Goal: Task Accomplishment & Management: Use online tool/utility

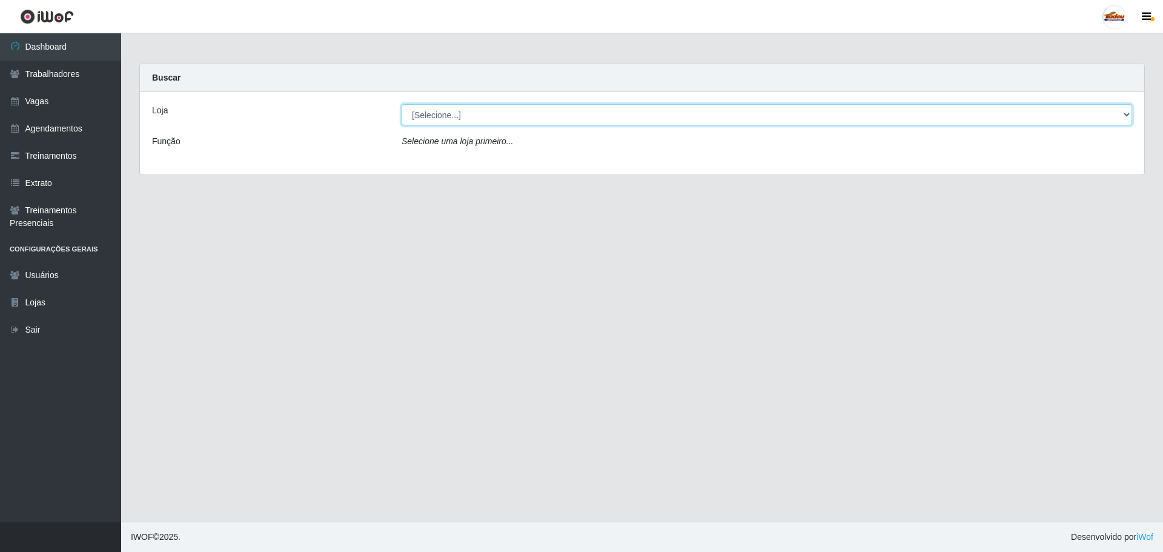
click at [436, 124] on select "[Selecione...] Supermercado Tadeu - [GEOGRAPHIC_DATA]" at bounding box center [767, 114] width 731 height 21
drag, startPoint x: 431, startPoint y: 131, endPoint x: 431, endPoint y: 144, distance: 12.7
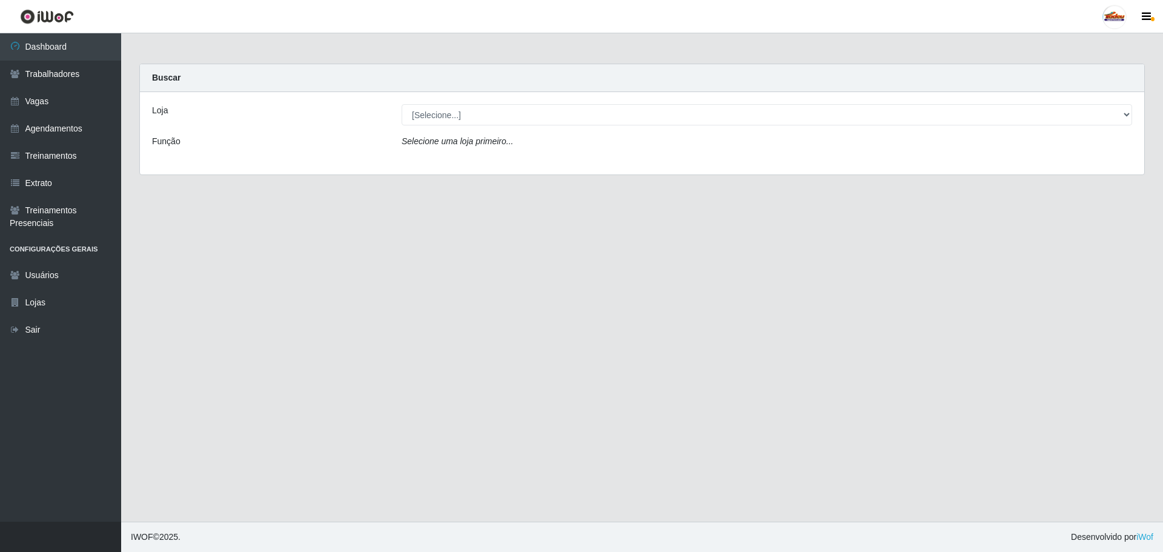
drag, startPoint x: 431, startPoint y: 144, endPoint x: 423, endPoint y: 121, distance: 24.5
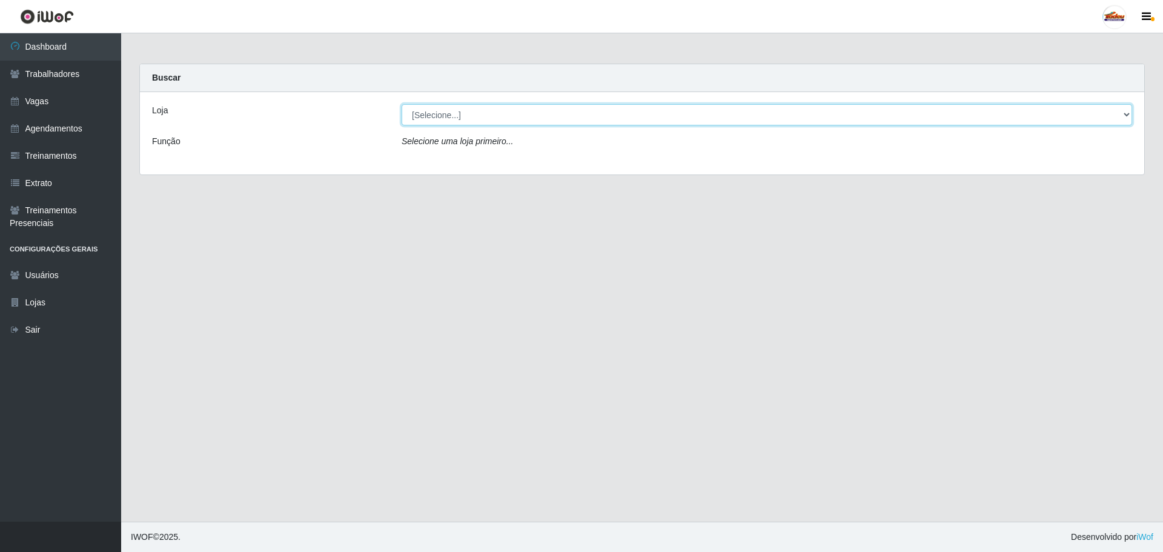
click at [423, 121] on select "[Selecione...] Supermercado Tadeu - [GEOGRAPHIC_DATA]" at bounding box center [767, 114] width 731 height 21
click at [439, 119] on select "[Selecione...] Supermercado Tadeu - [GEOGRAPHIC_DATA]" at bounding box center [767, 114] width 731 height 21
select select "195"
click at [402, 104] on select "[Selecione...] Supermercado Tadeu - [GEOGRAPHIC_DATA]" at bounding box center [767, 114] width 731 height 21
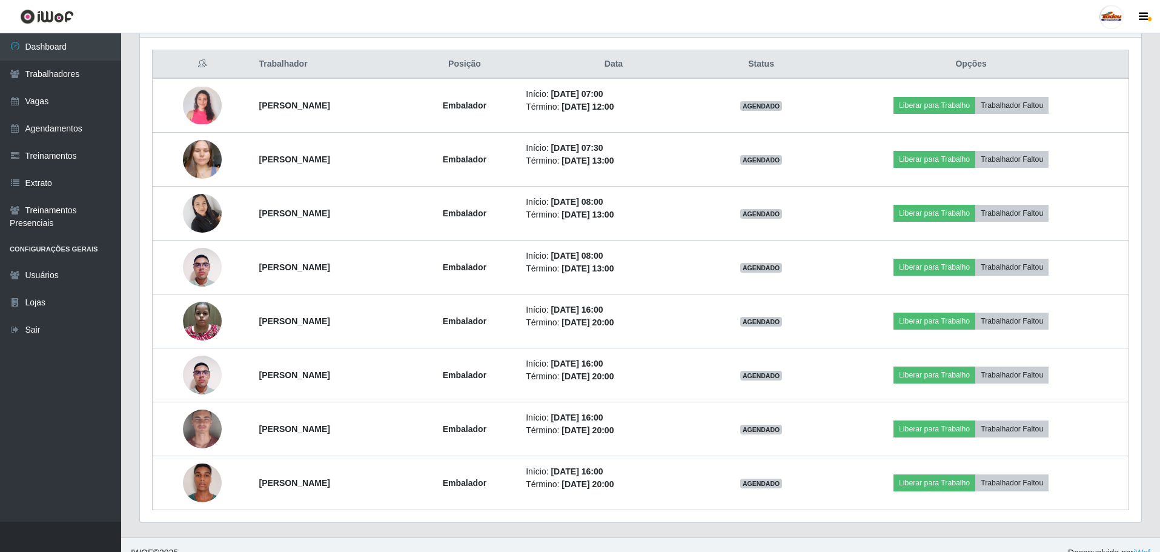
scroll to position [456, 0]
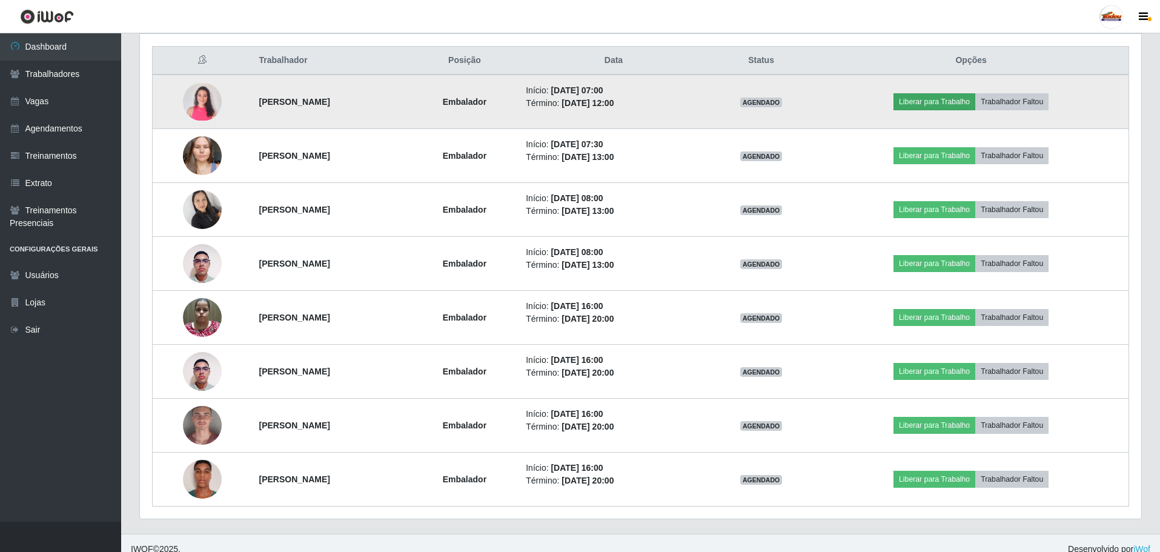
click at [938, 105] on button "Liberar para Trabalho" at bounding box center [935, 101] width 82 height 17
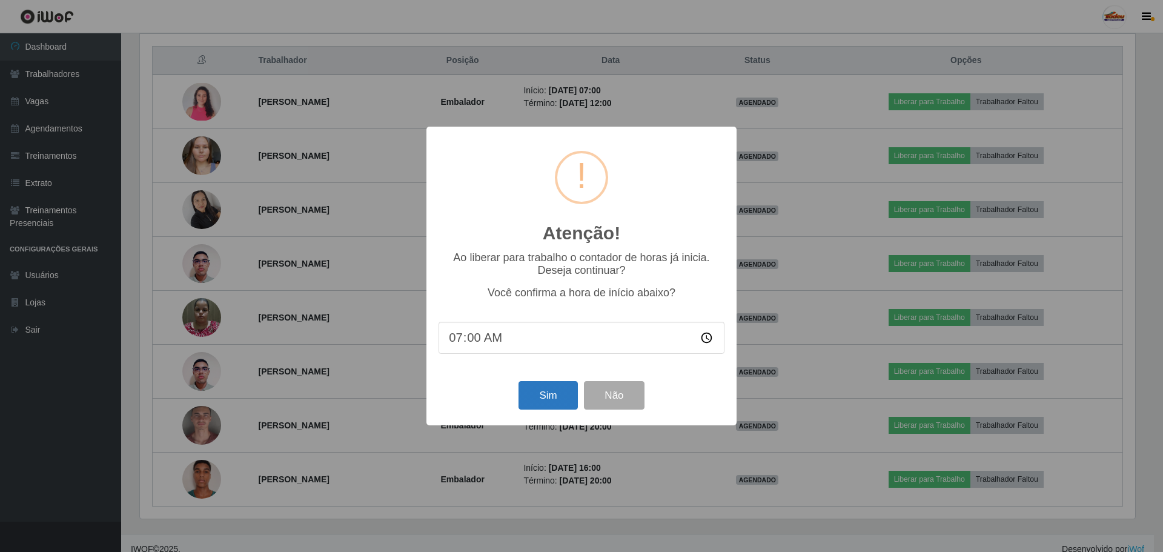
click at [548, 402] on button "Sim" at bounding box center [548, 395] width 59 height 28
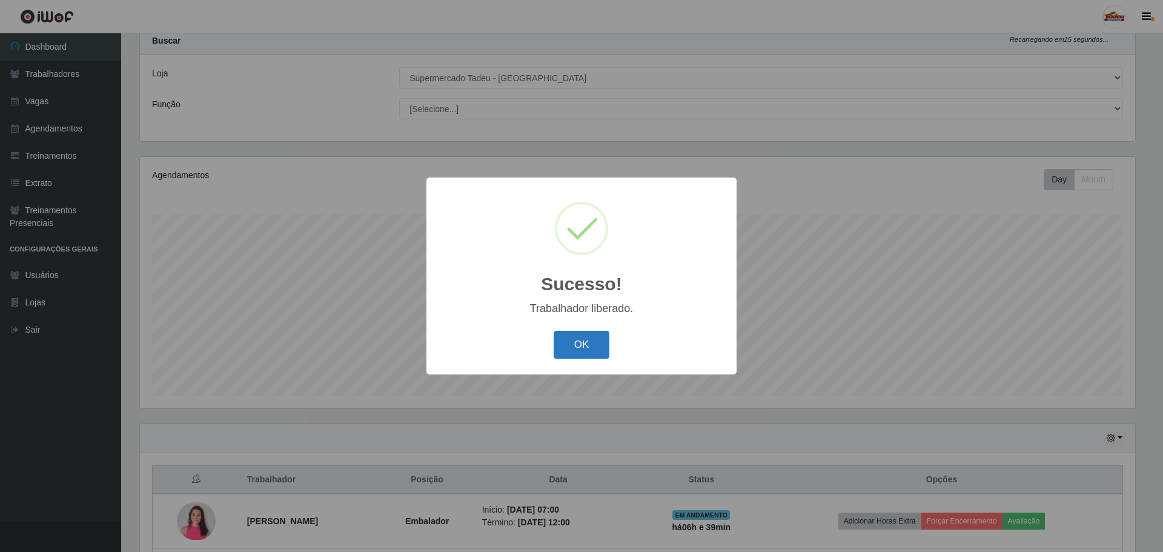
click at [572, 347] on button "OK" at bounding box center [582, 345] width 56 height 28
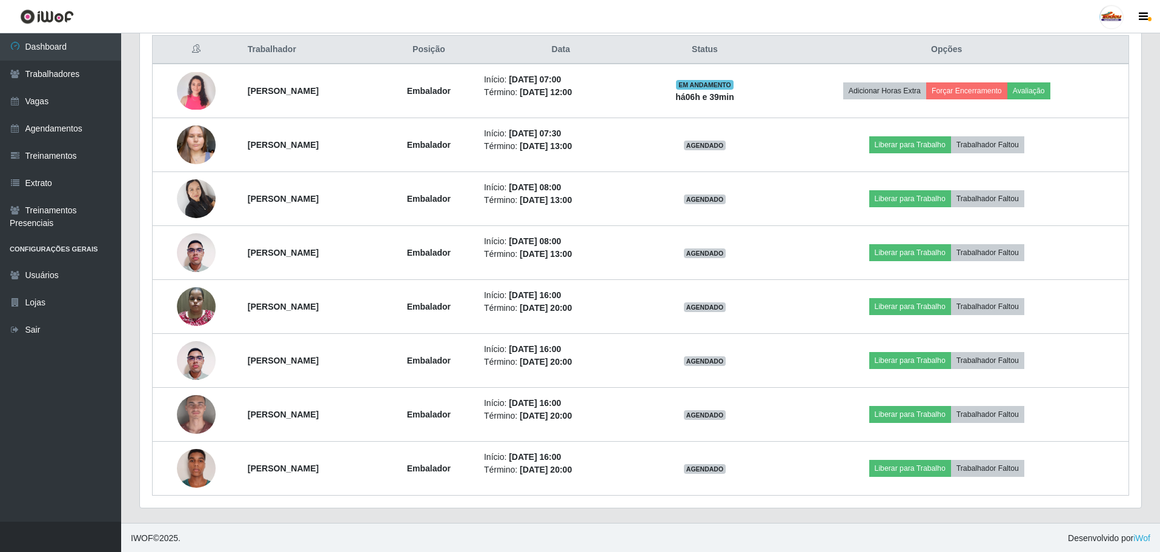
scroll to position [468, 0]
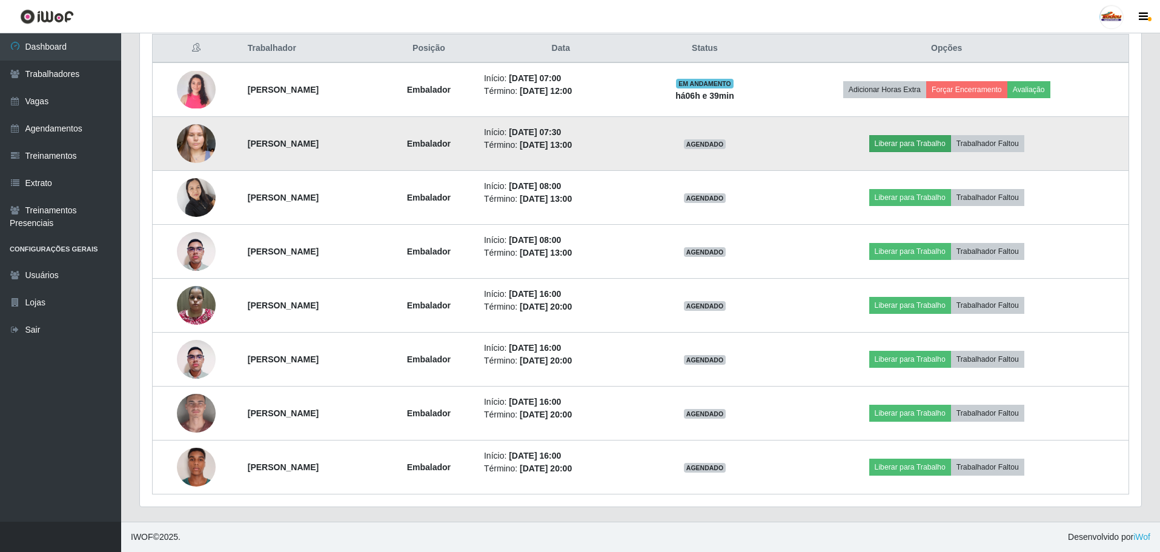
click at [935, 144] on button "Liberar para Trabalho" at bounding box center [910, 143] width 82 height 17
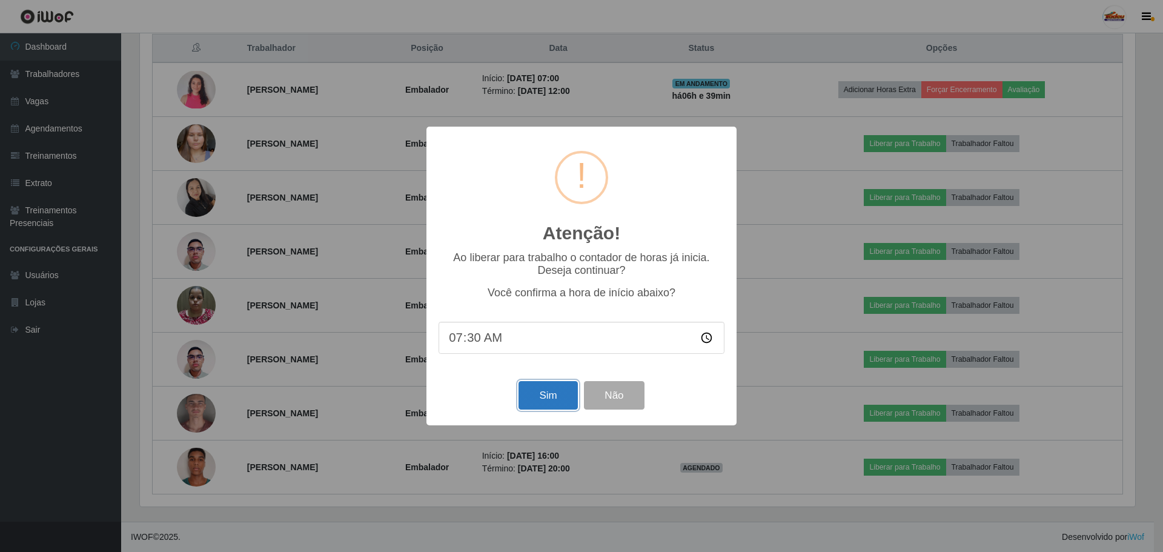
click at [550, 393] on button "Sim" at bounding box center [548, 395] width 59 height 28
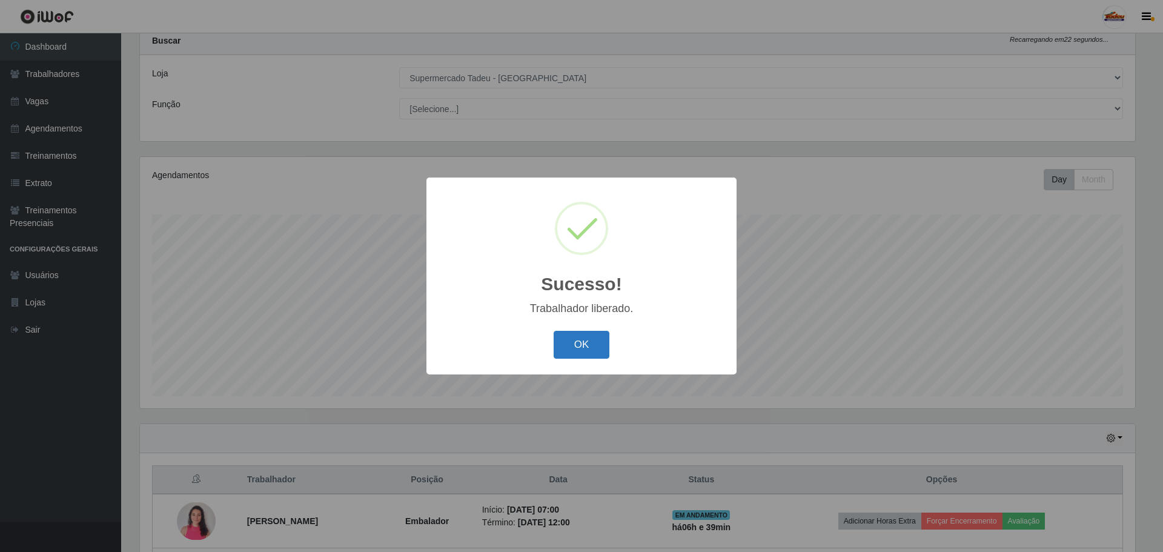
click at [582, 342] on button "OK" at bounding box center [582, 345] width 56 height 28
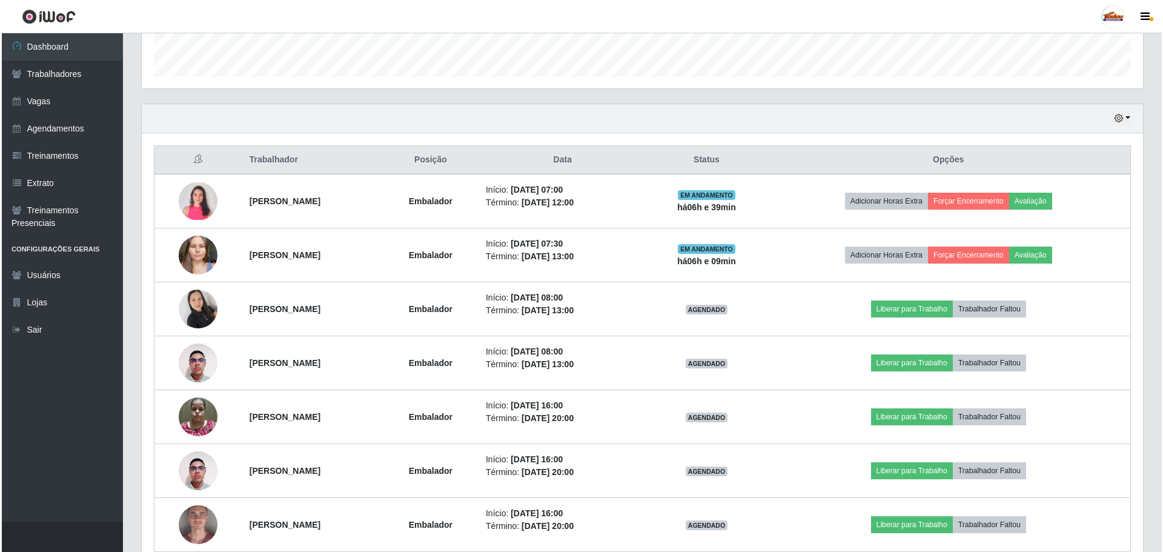
scroll to position [468, 0]
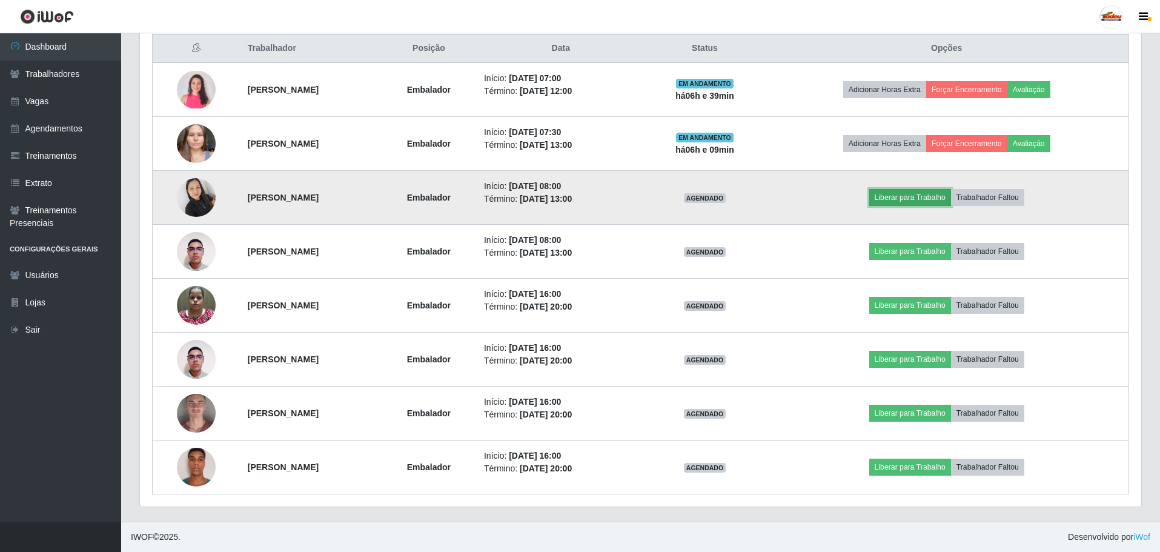
click at [919, 192] on button "Liberar para Trabalho" at bounding box center [910, 197] width 82 height 17
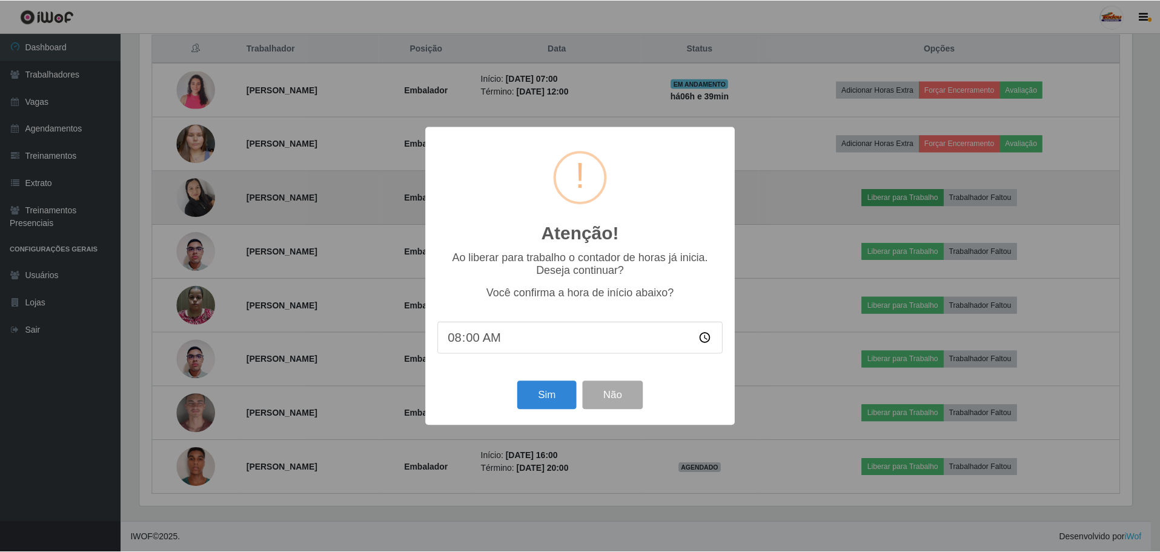
scroll to position [251, 995]
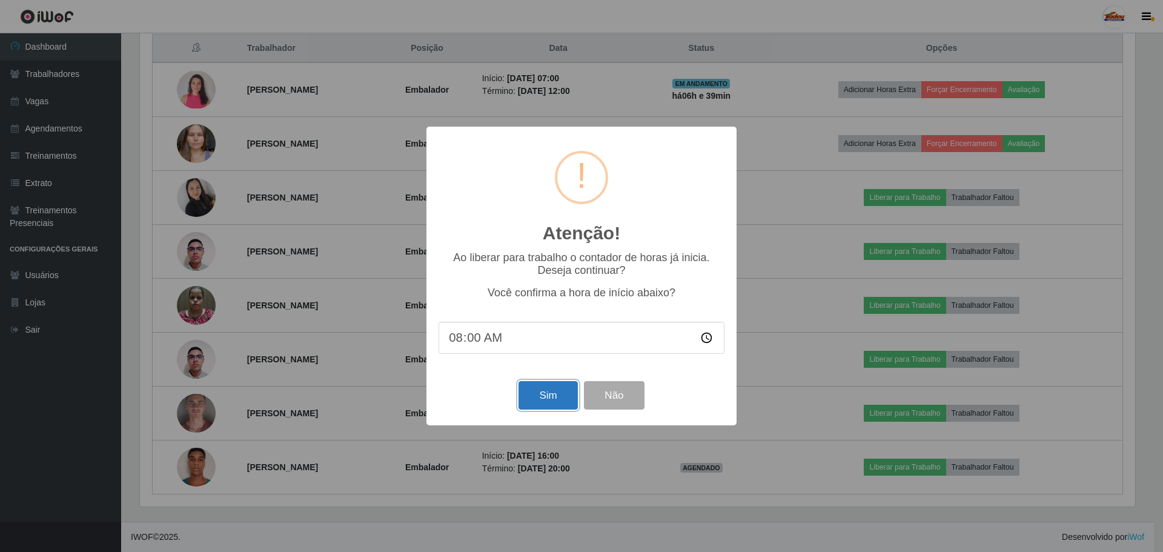
click at [538, 398] on button "Sim" at bounding box center [548, 395] width 59 height 28
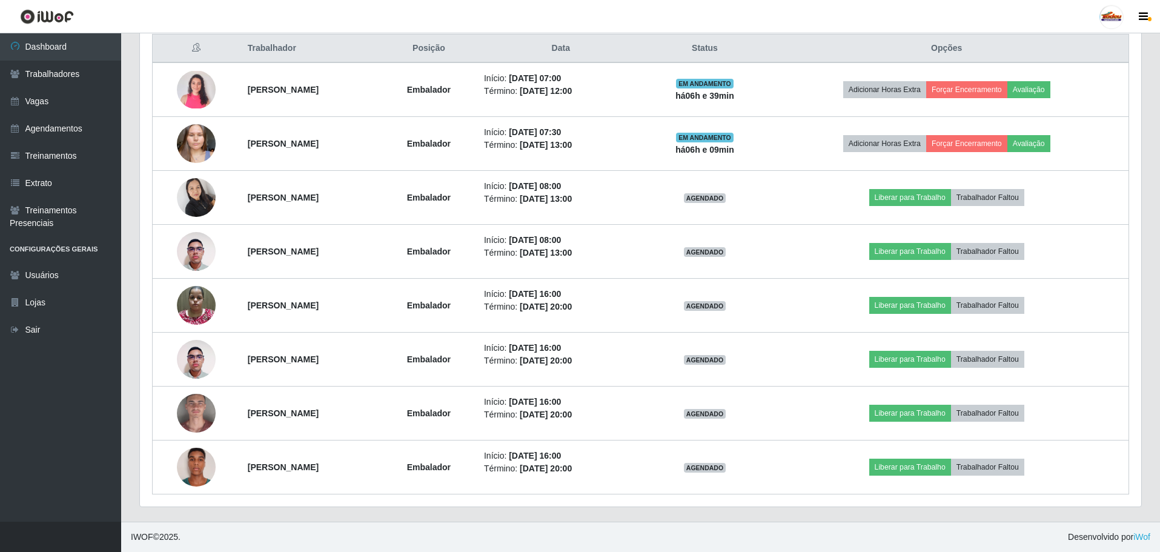
scroll to position [0, 0]
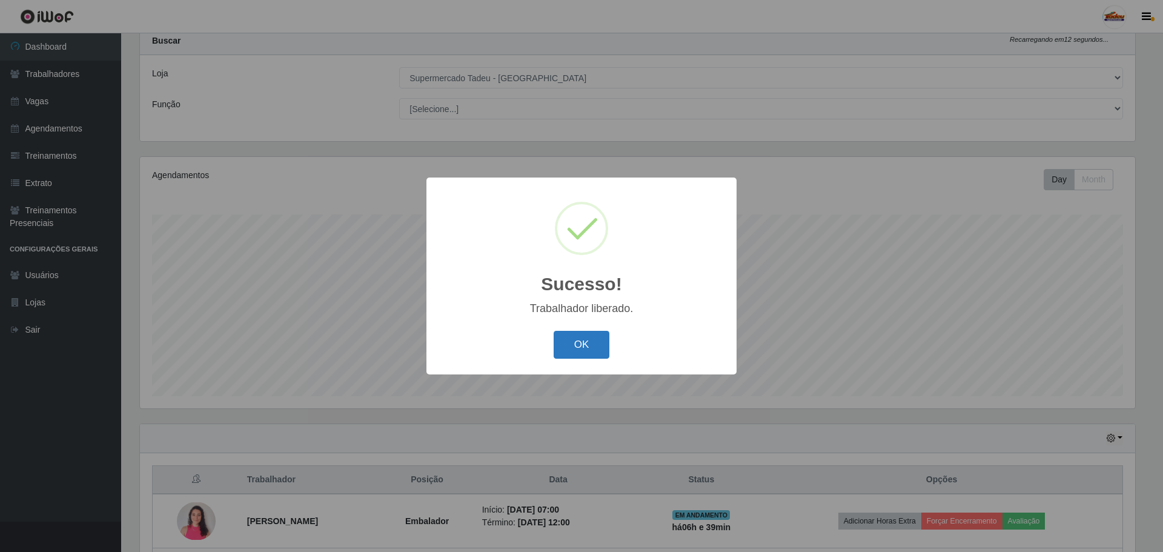
click at [579, 343] on button "OK" at bounding box center [582, 345] width 56 height 28
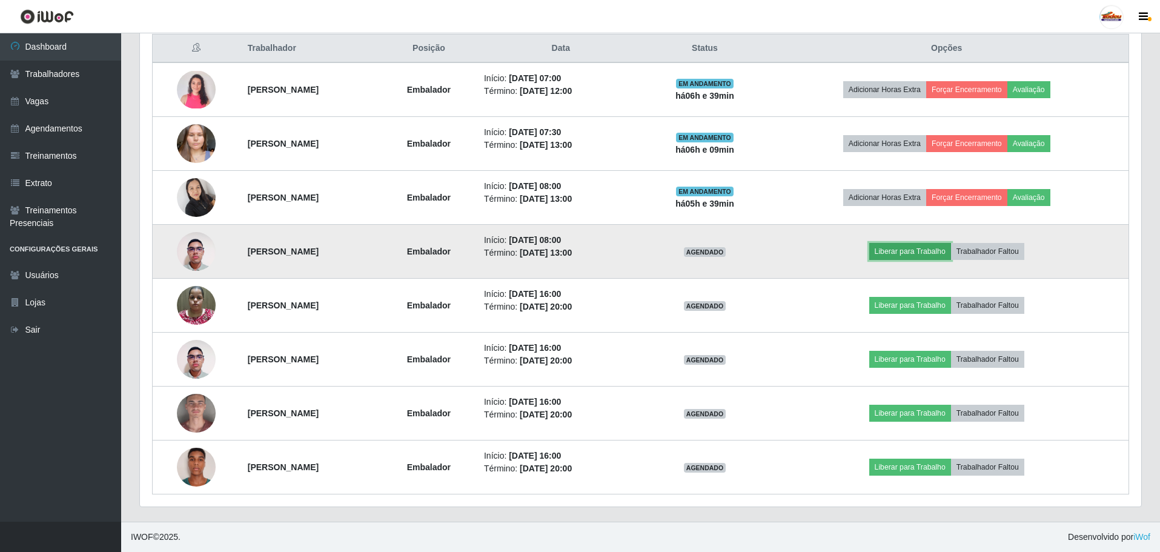
click at [908, 250] on button "Liberar para Trabalho" at bounding box center [910, 251] width 82 height 17
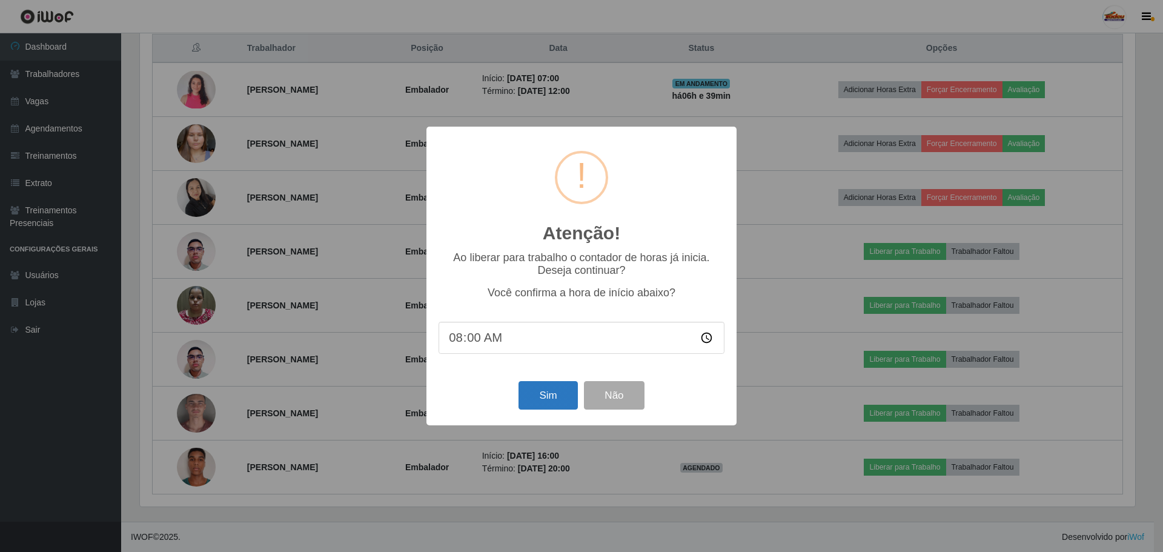
click at [547, 388] on button "Sim" at bounding box center [548, 395] width 59 height 28
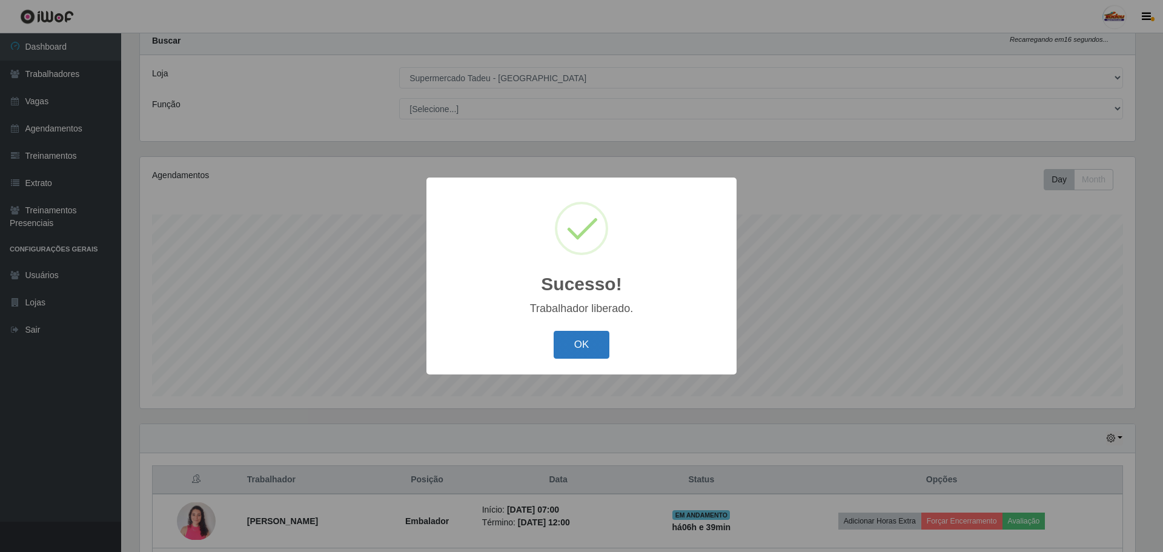
click at [592, 340] on button "OK" at bounding box center [582, 345] width 56 height 28
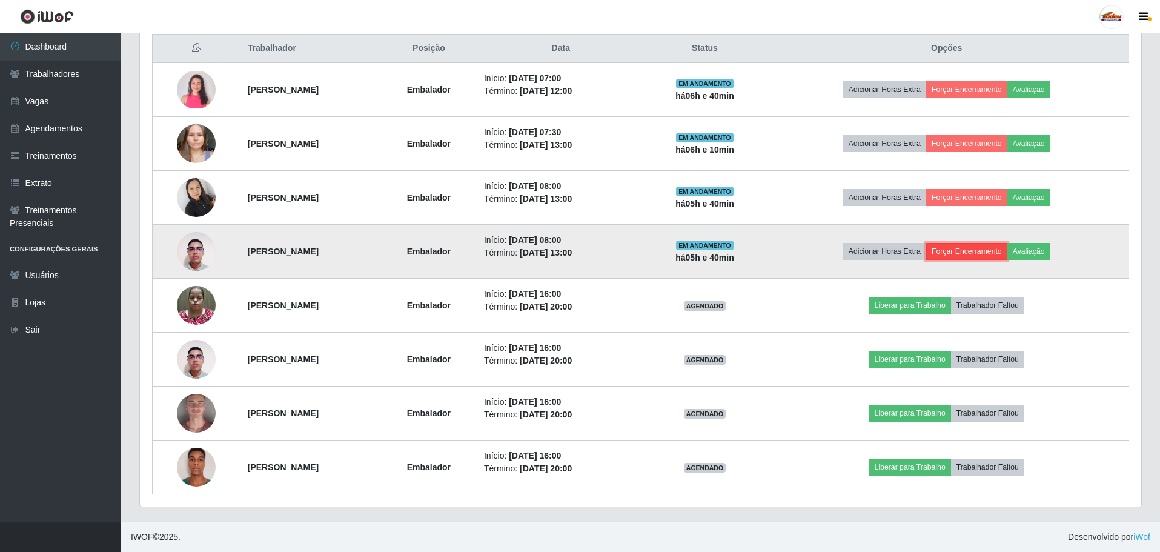
click at [976, 251] on button "Forçar Encerramento" at bounding box center [966, 251] width 81 height 17
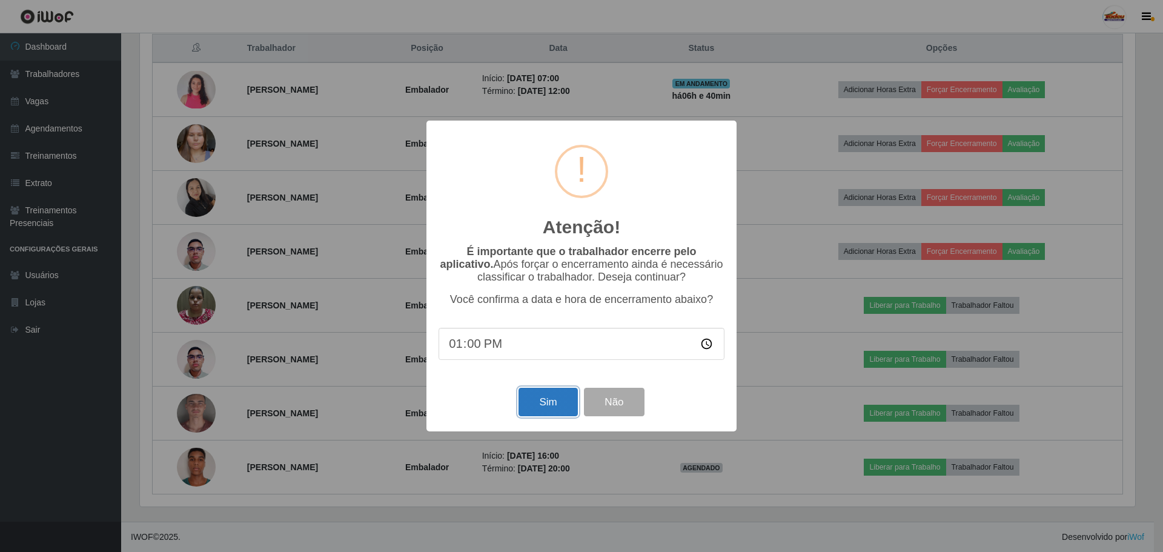
click at [543, 403] on button "Sim" at bounding box center [548, 402] width 59 height 28
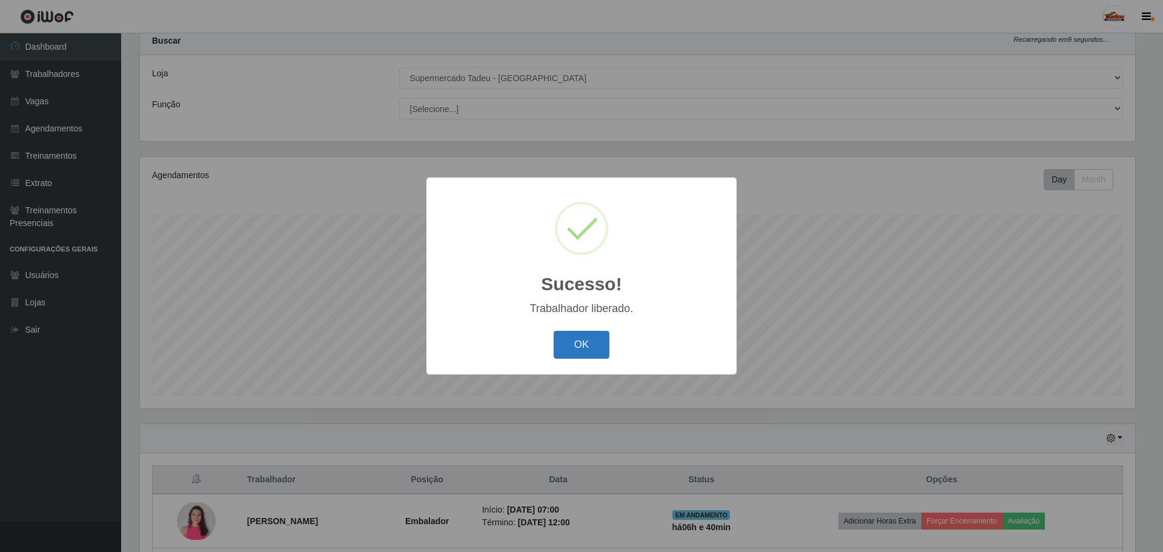
click at [588, 351] on button "OK" at bounding box center [582, 345] width 56 height 28
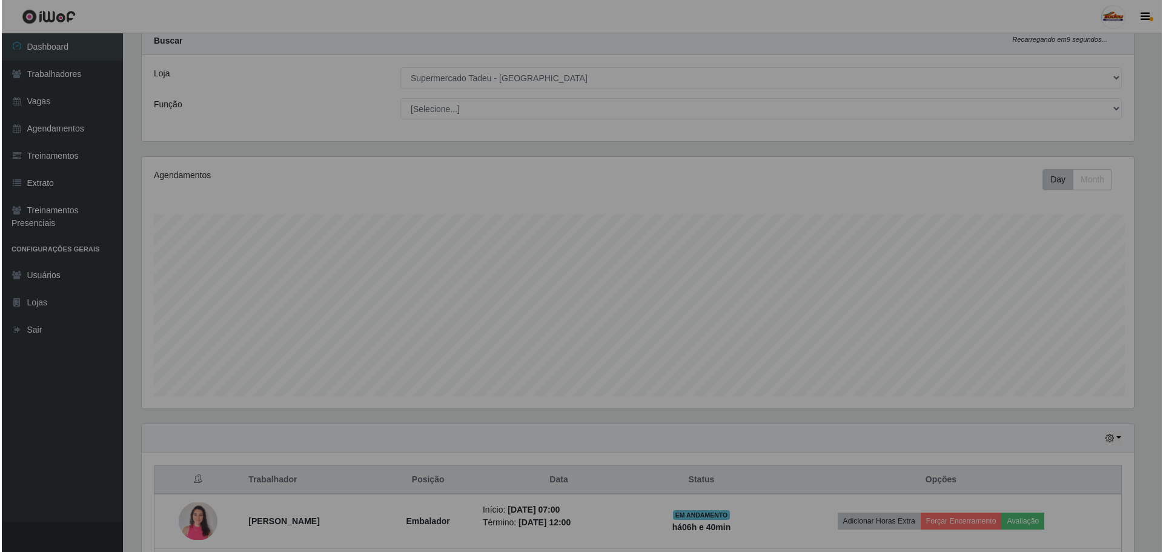
scroll to position [251, 1001]
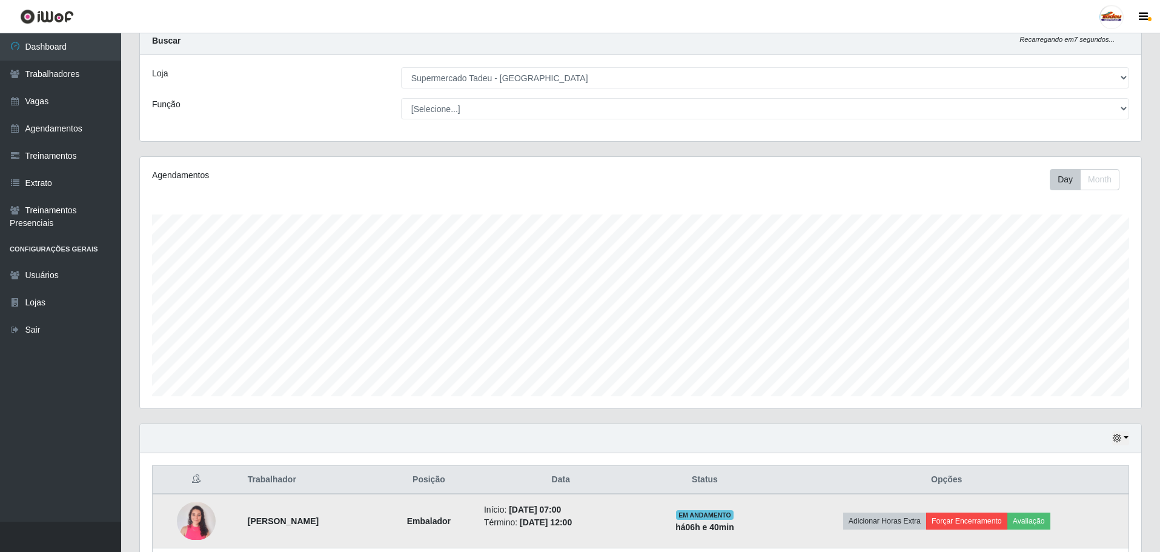
click at [977, 518] on button "Forçar Encerramento" at bounding box center [966, 521] width 81 height 17
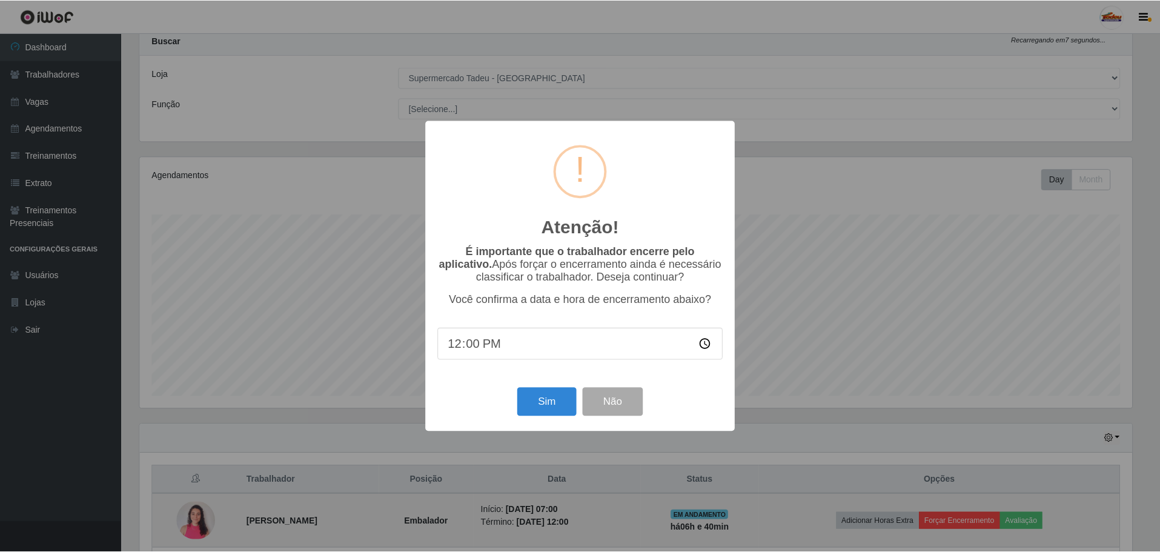
scroll to position [251, 995]
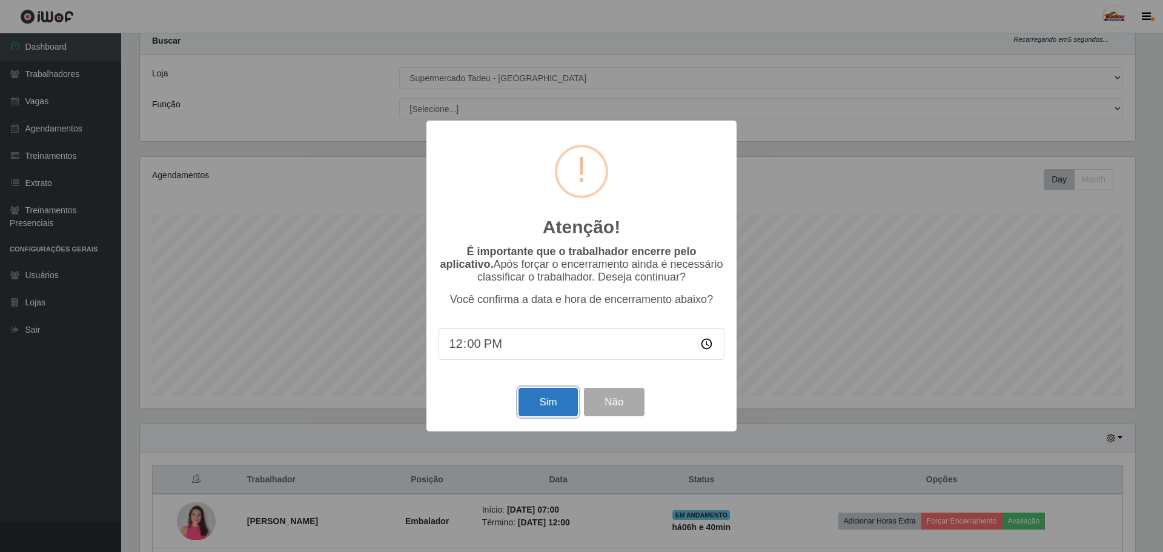
click at [557, 394] on button "Sim" at bounding box center [548, 402] width 59 height 28
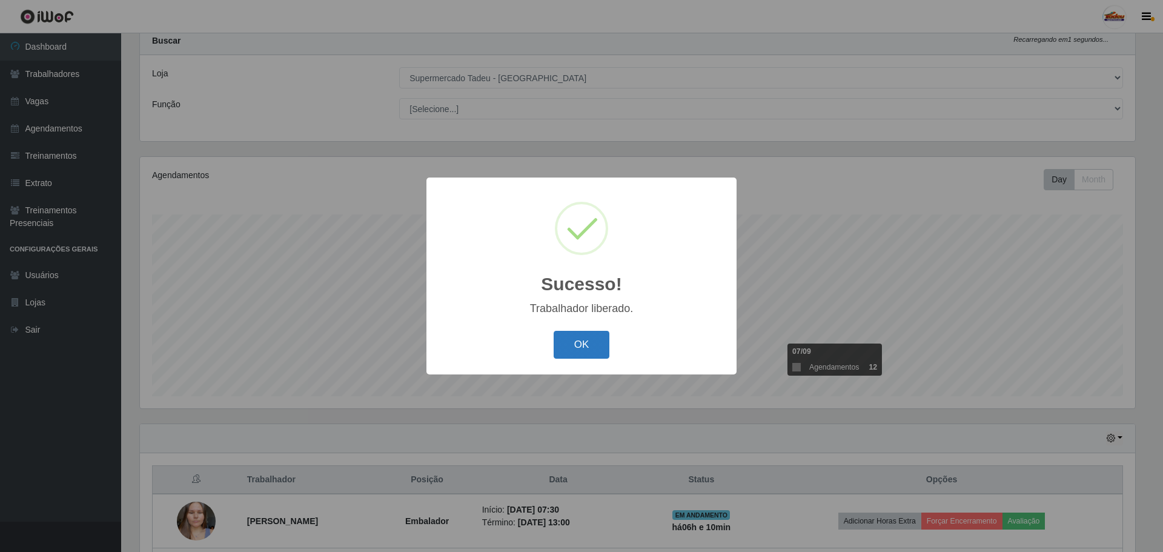
click at [589, 343] on button "OK" at bounding box center [582, 345] width 56 height 28
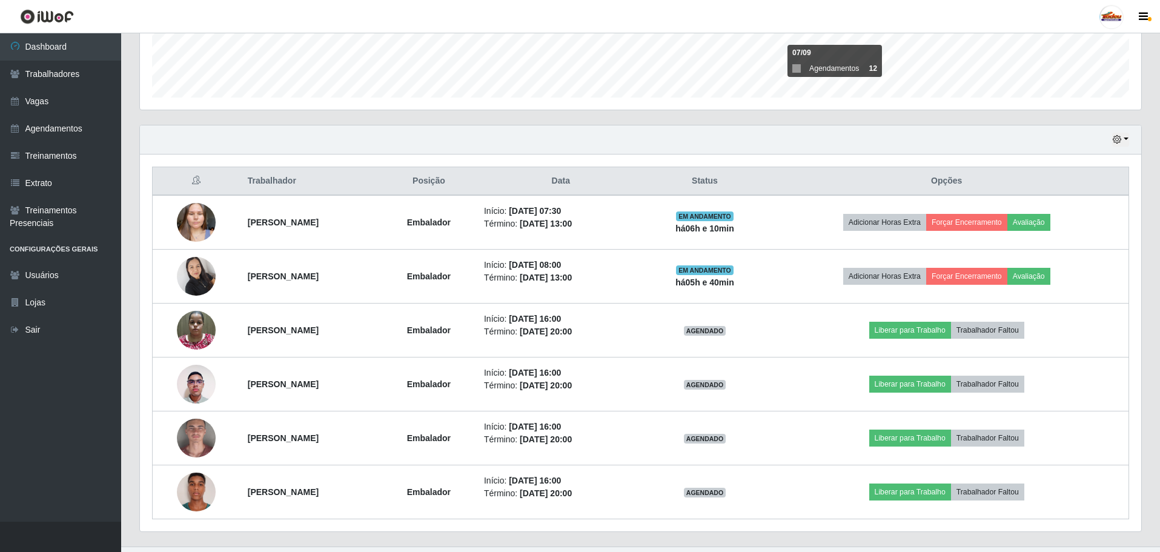
scroll to position [360, 0]
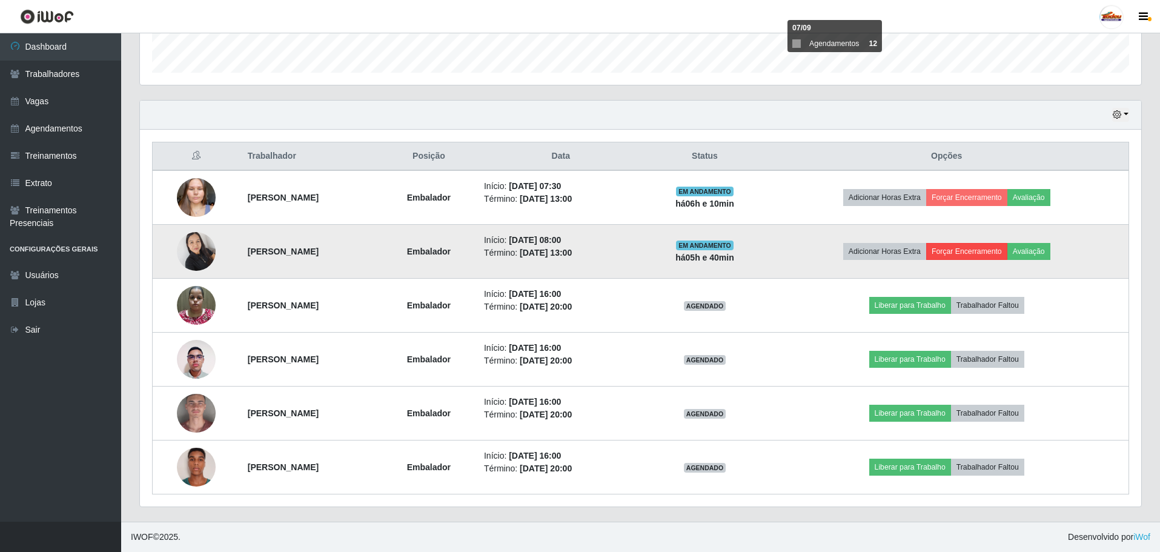
click at [998, 244] on button "Forçar Encerramento" at bounding box center [966, 251] width 81 height 17
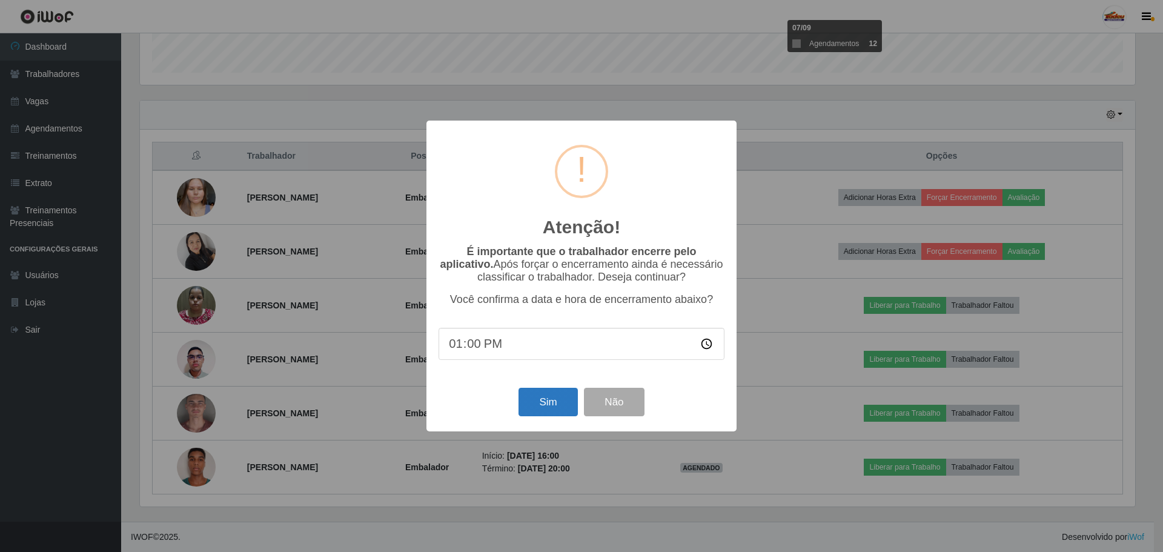
click at [547, 416] on button "Sim" at bounding box center [548, 402] width 59 height 28
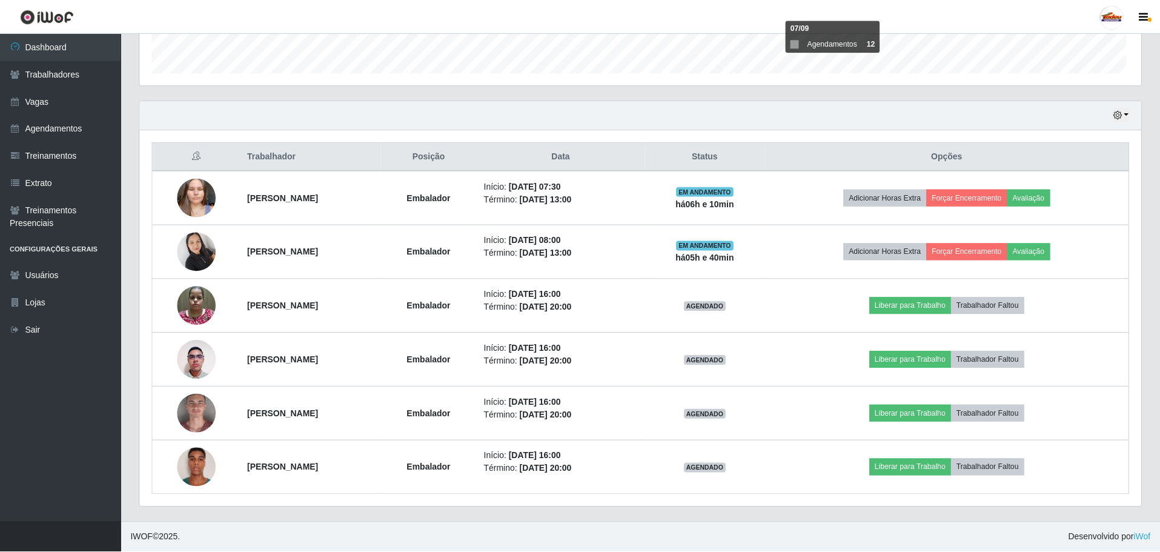
scroll to position [251, 1001]
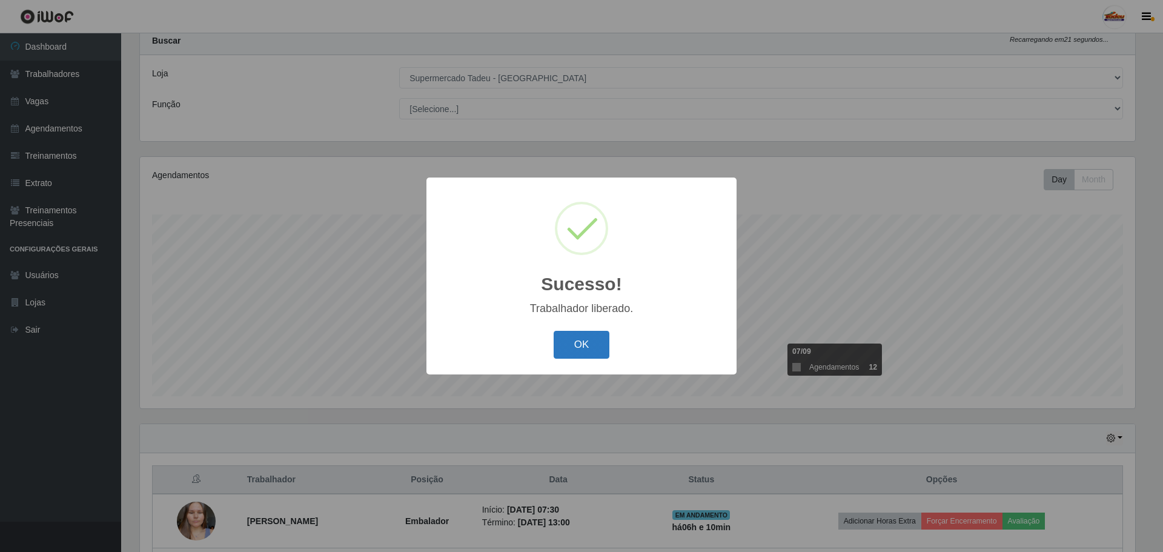
click at [582, 348] on button "OK" at bounding box center [582, 345] width 56 height 28
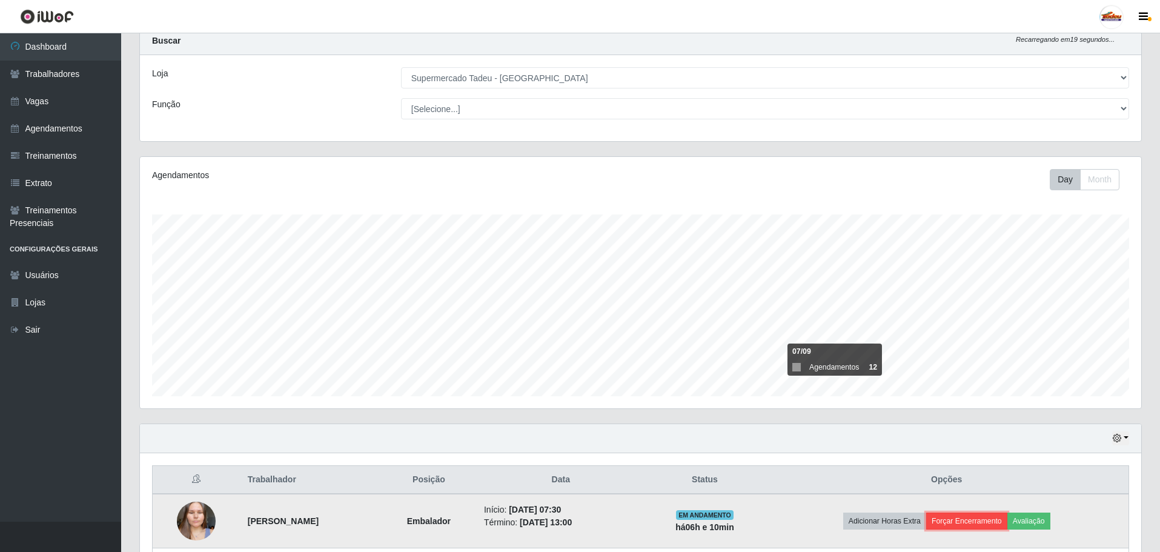
click at [971, 526] on button "Forçar Encerramento" at bounding box center [966, 521] width 81 height 17
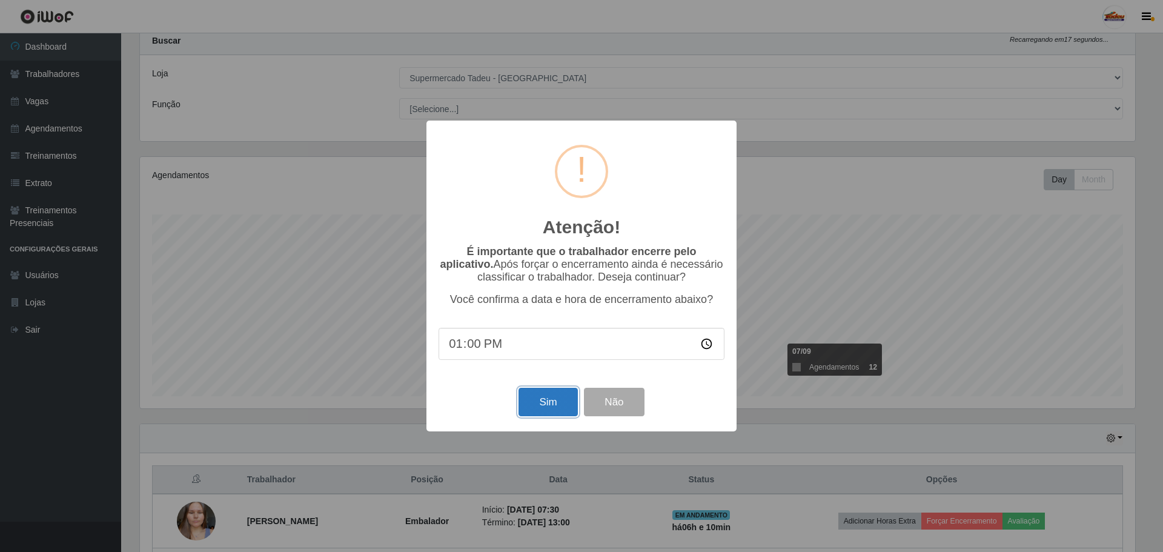
click at [531, 397] on button "Sim" at bounding box center [548, 402] width 59 height 28
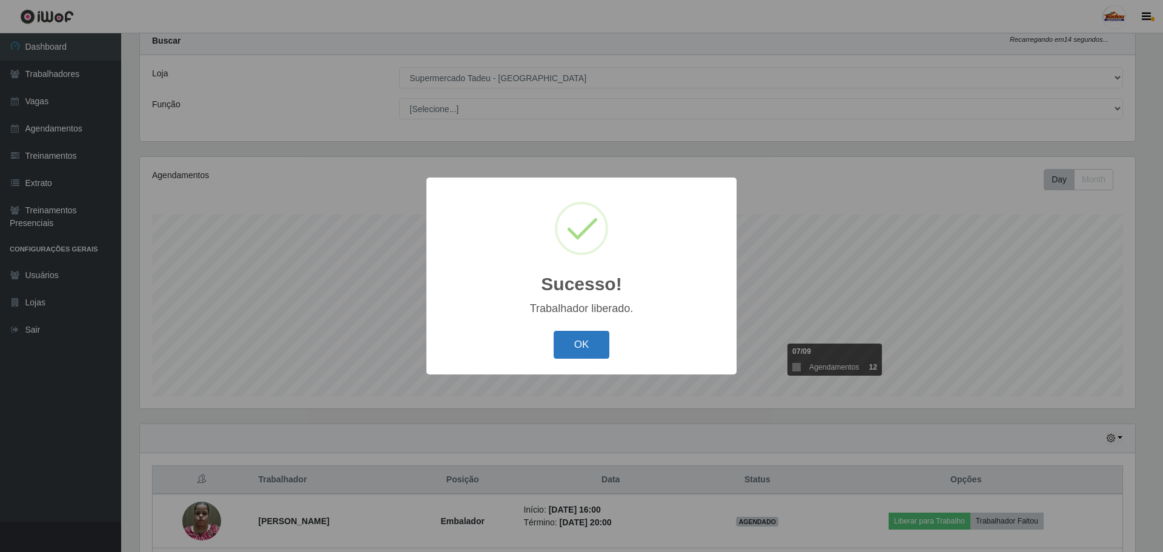
click at [599, 339] on button "OK" at bounding box center [582, 345] width 56 height 28
